Goal: Check status: Check status

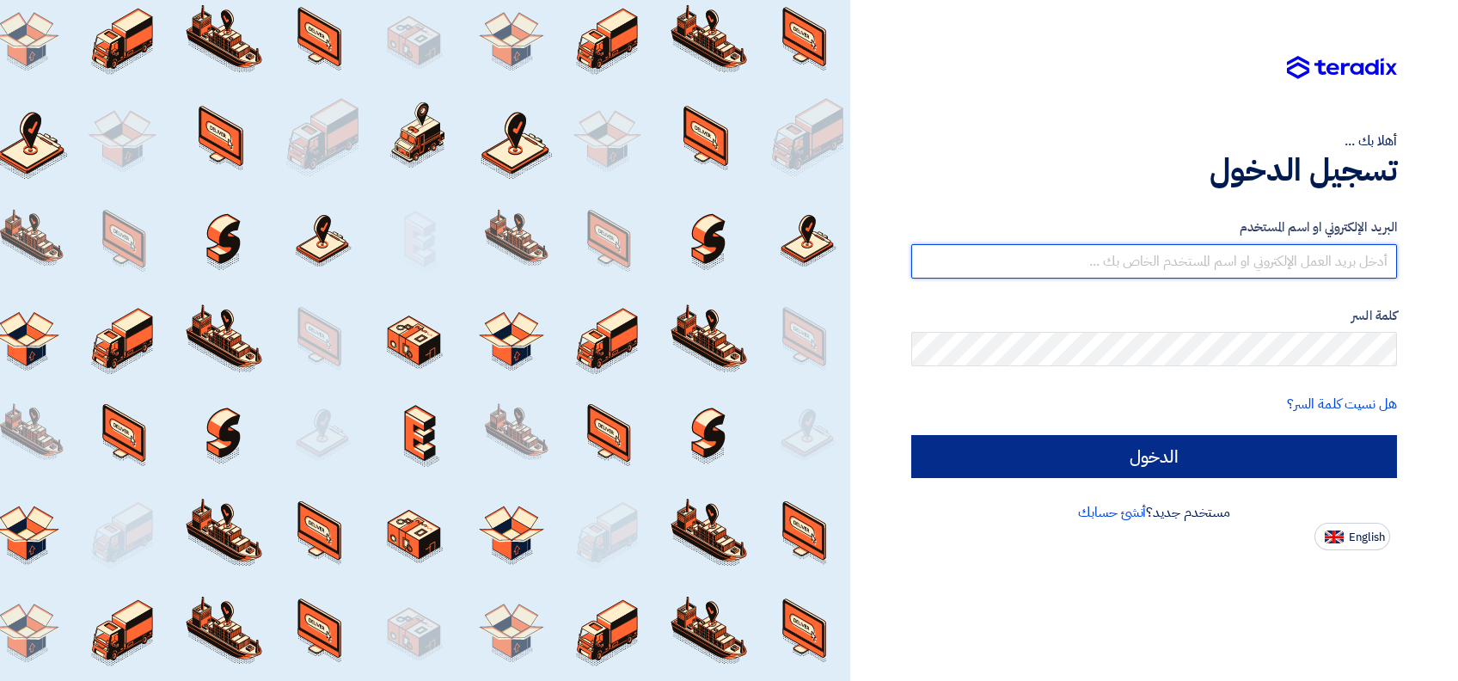
type input "[PERSON_NAME][EMAIL_ADDRESS][DOMAIN_NAME]"
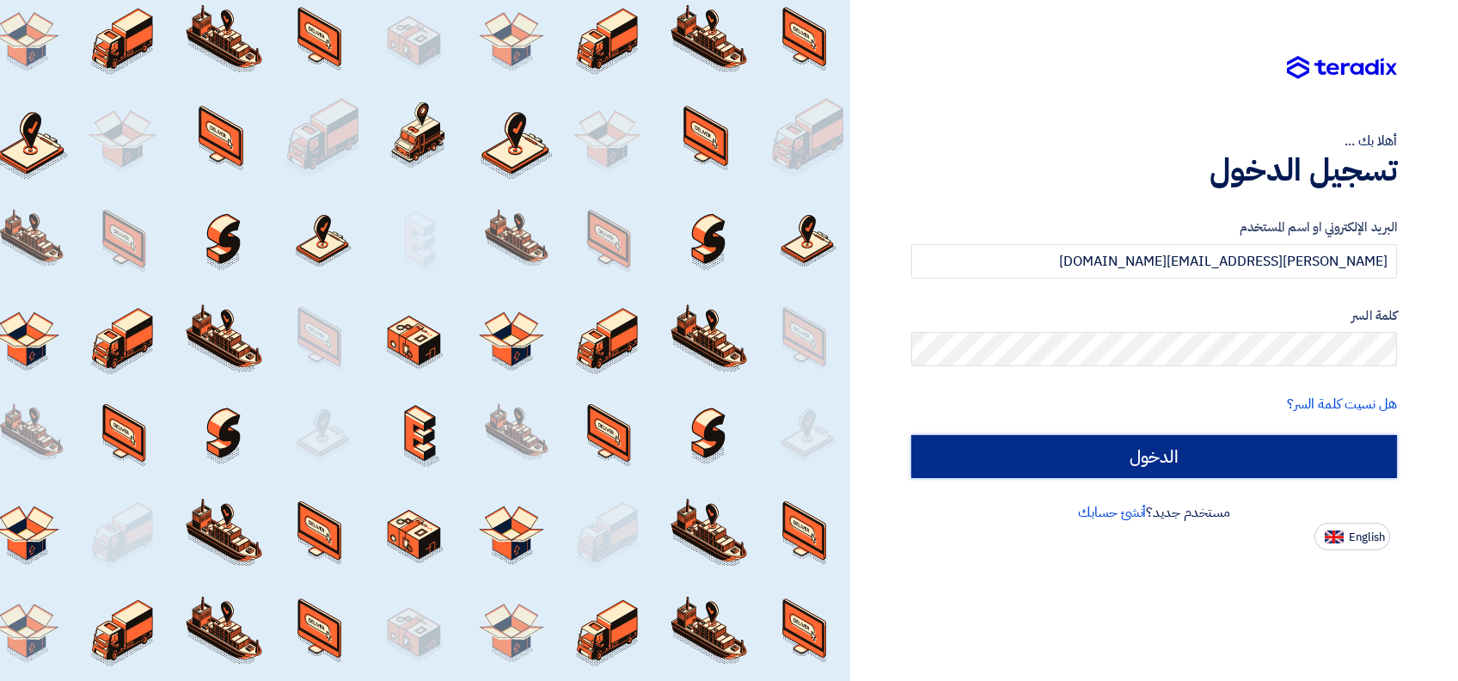
click at [1170, 457] on input "الدخول" at bounding box center [1154, 456] width 486 height 43
type input "Sign in"
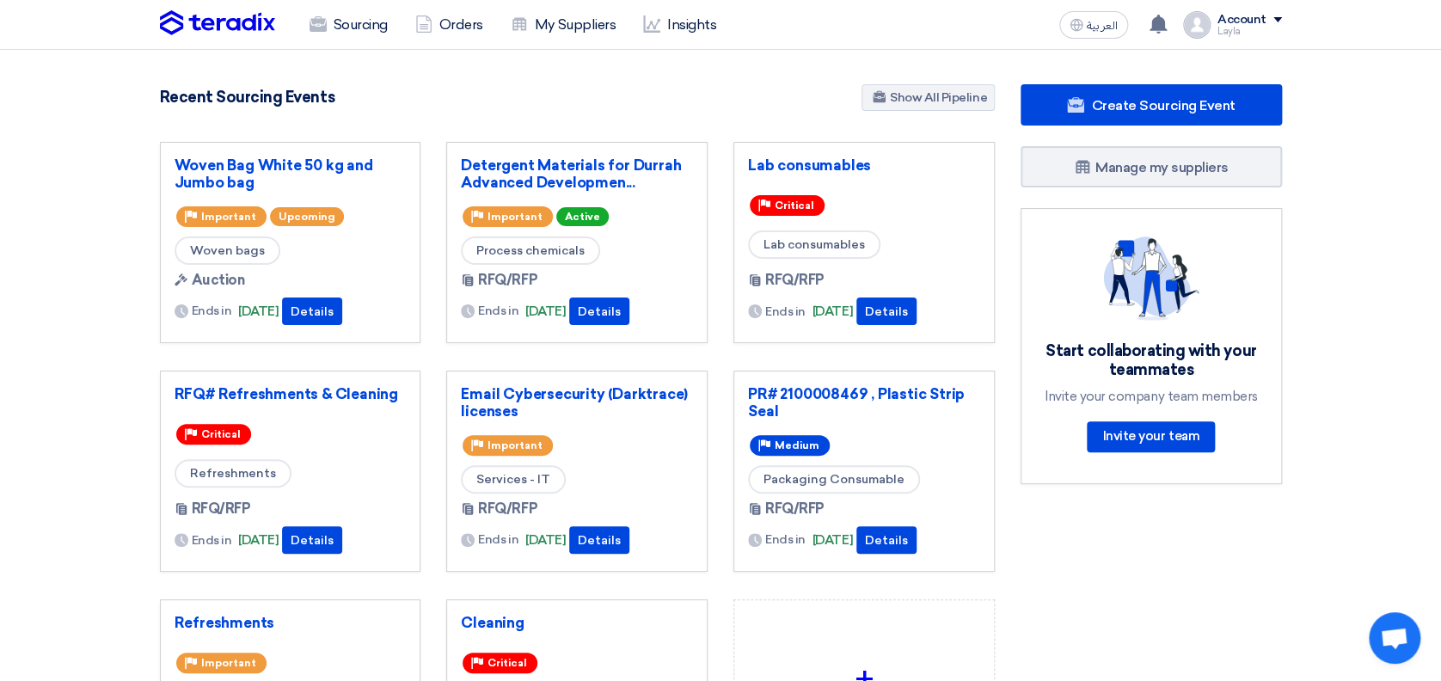
click at [61, 257] on section "5492 RFx remaining 18 Auctions remaining Create Sourcing Event" at bounding box center [720, 483] width 1441 height 867
click at [1366, 220] on section "5492 RFx remaining 18 Auctions remaining Create Sourcing Event" at bounding box center [720, 483] width 1441 height 867
click at [1418, 62] on section "5492 RFx remaining 18 Auctions remaining Create Sourcing Event" at bounding box center [720, 483] width 1441 height 867
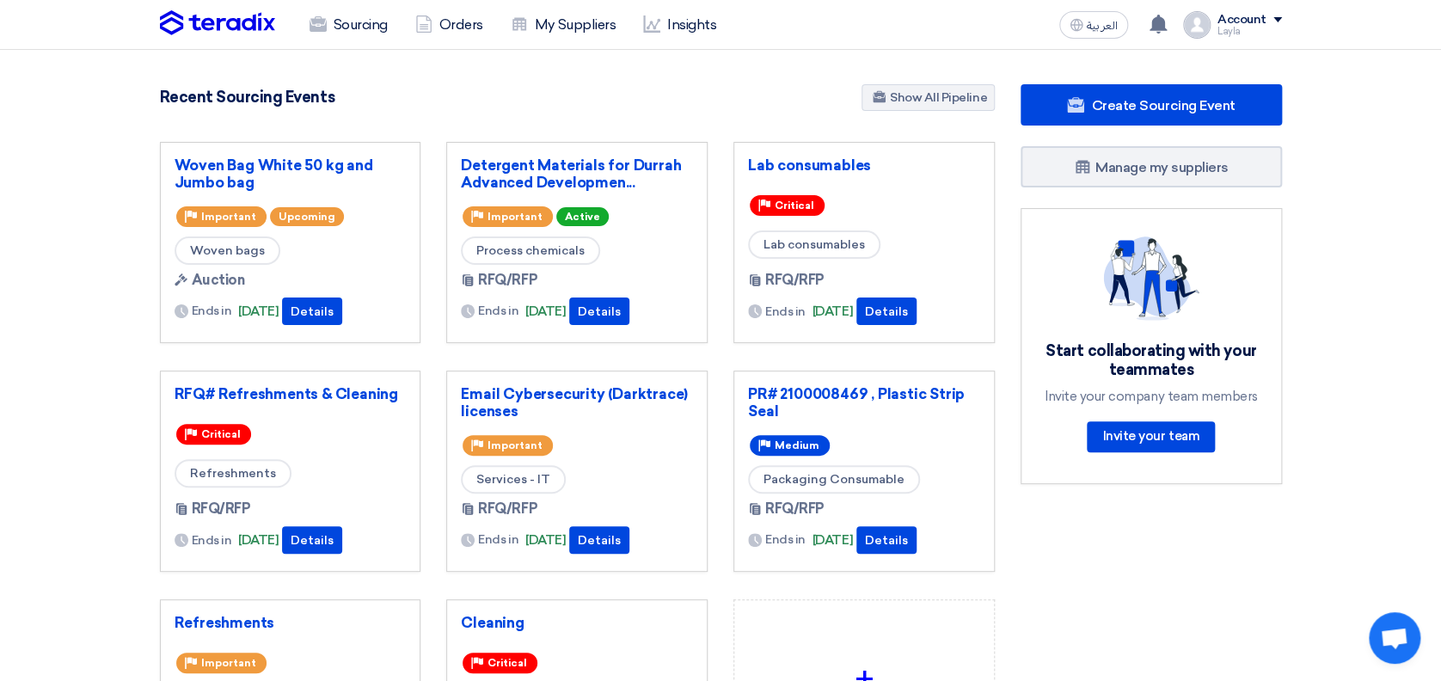
click at [1382, 160] on section "5492 RFx remaining 18 Auctions remaining Create Sourcing Event" at bounding box center [720, 483] width 1441 height 867
drag, startPoint x: 1372, startPoint y: 110, endPoint x: 1442, endPoint y: 51, distance: 91.5
click at [1376, 99] on section "5492 RFx remaining 18 Auctions remaining Create Sourcing Event" at bounding box center [720, 483] width 1441 height 867
click at [1435, 121] on section "5492 RFx remaining 18 Auctions remaining Create Sourcing Event" at bounding box center [720, 483] width 1441 height 867
click at [1415, 145] on section "5492 RFx remaining 18 Auctions remaining Create Sourcing Event" at bounding box center [720, 483] width 1441 height 867
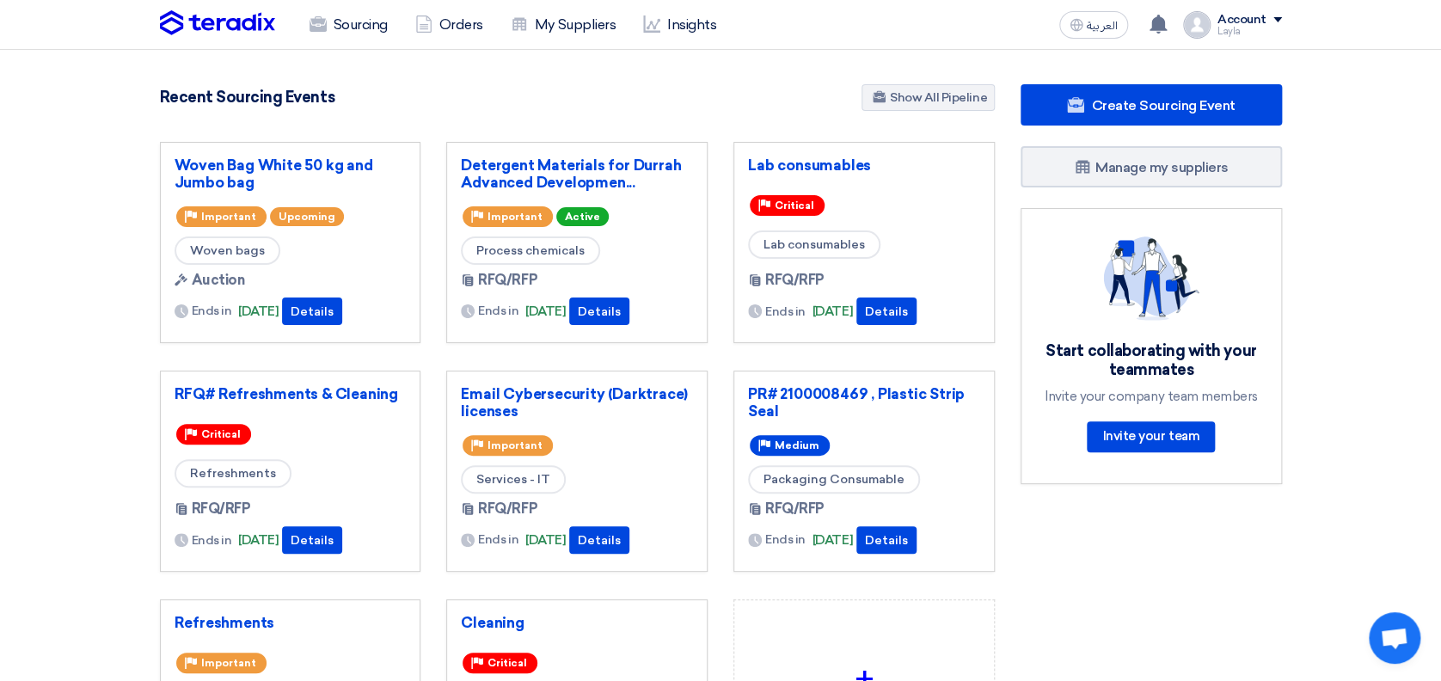
click at [1352, 96] on section "5492 RFx remaining 18 Auctions remaining Create Sourcing Event" at bounding box center [720, 483] width 1441 height 867
click at [1347, 124] on section "5492 RFx remaining 18 Auctions remaining Create Sourcing Event" at bounding box center [720, 483] width 1441 height 867
click at [1372, 217] on section "5492 RFx remaining 18 Auctions remaining Create Sourcing Event" at bounding box center [720, 483] width 1441 height 867
click at [1362, 279] on section "5492 RFx remaining 18 Auctions remaining Create Sourcing Event" at bounding box center [720, 483] width 1441 height 867
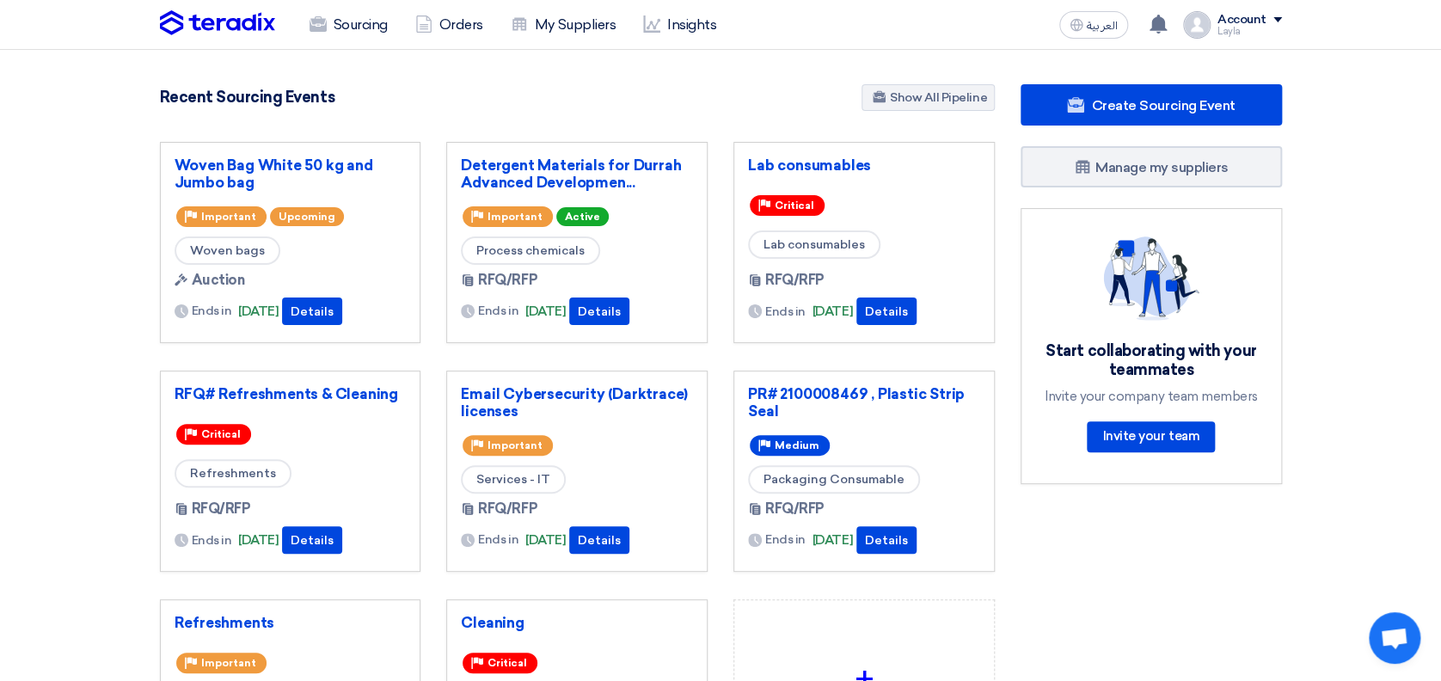
click at [1353, 289] on section "5492 RFx remaining 18 Auctions remaining Create Sourcing Event" at bounding box center [720, 483] width 1441 height 867
click at [1370, 240] on section "5492 RFx remaining 18 Auctions remaining Create Sourcing Event" at bounding box center [720, 483] width 1441 height 867
click at [1372, 234] on section "5492 RFx remaining 18 Auctions remaining Create Sourcing Event" at bounding box center [720, 483] width 1441 height 867
click at [1345, 81] on section "5492 RFx remaining 18 Auctions remaining Create Sourcing Event" at bounding box center [720, 483] width 1441 height 867
click at [1387, 86] on section "5492 RFx remaining 18 Auctions remaining Create Sourcing Event" at bounding box center [720, 483] width 1441 height 867
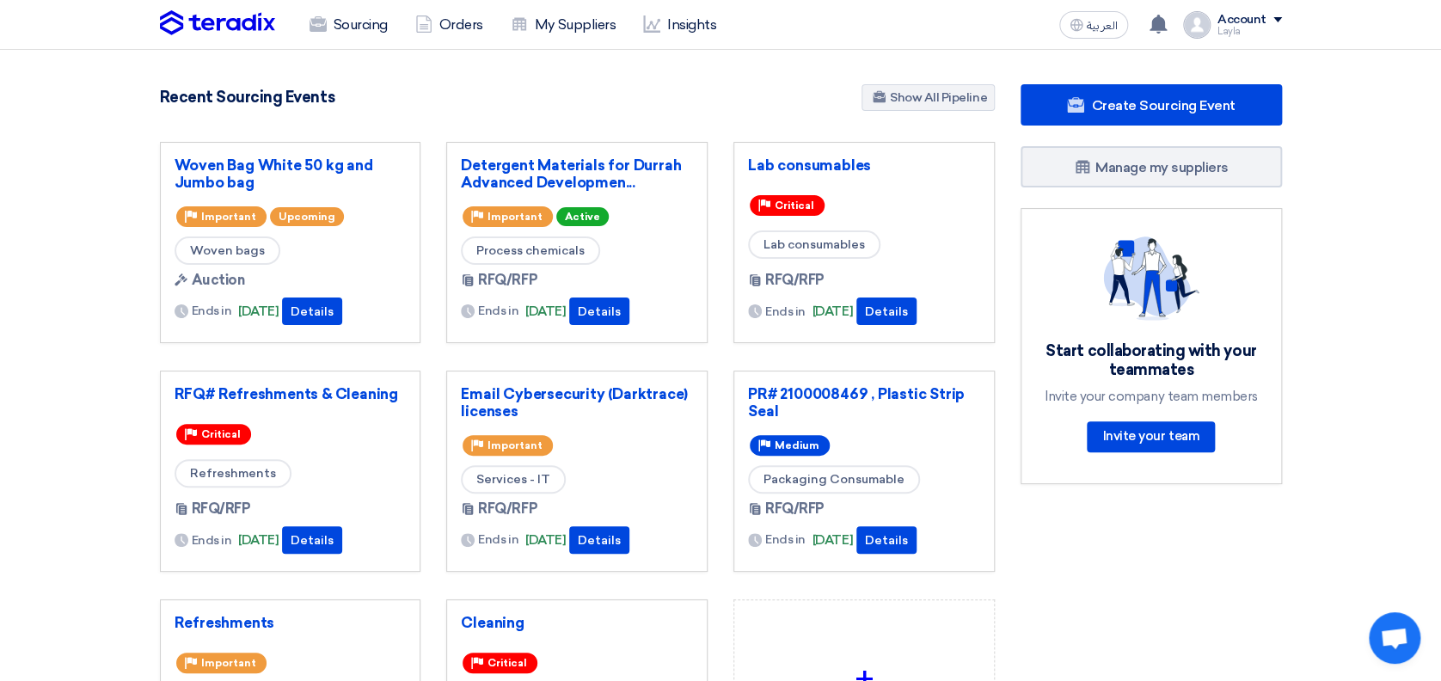
click at [62, 283] on section "5492 RFx remaining 18 Auctions remaining Create Sourcing Event" at bounding box center [720, 483] width 1441 height 867
click at [323, 315] on button "Details" at bounding box center [312, 311] width 60 height 28
